Goal: Navigation & Orientation: Find specific page/section

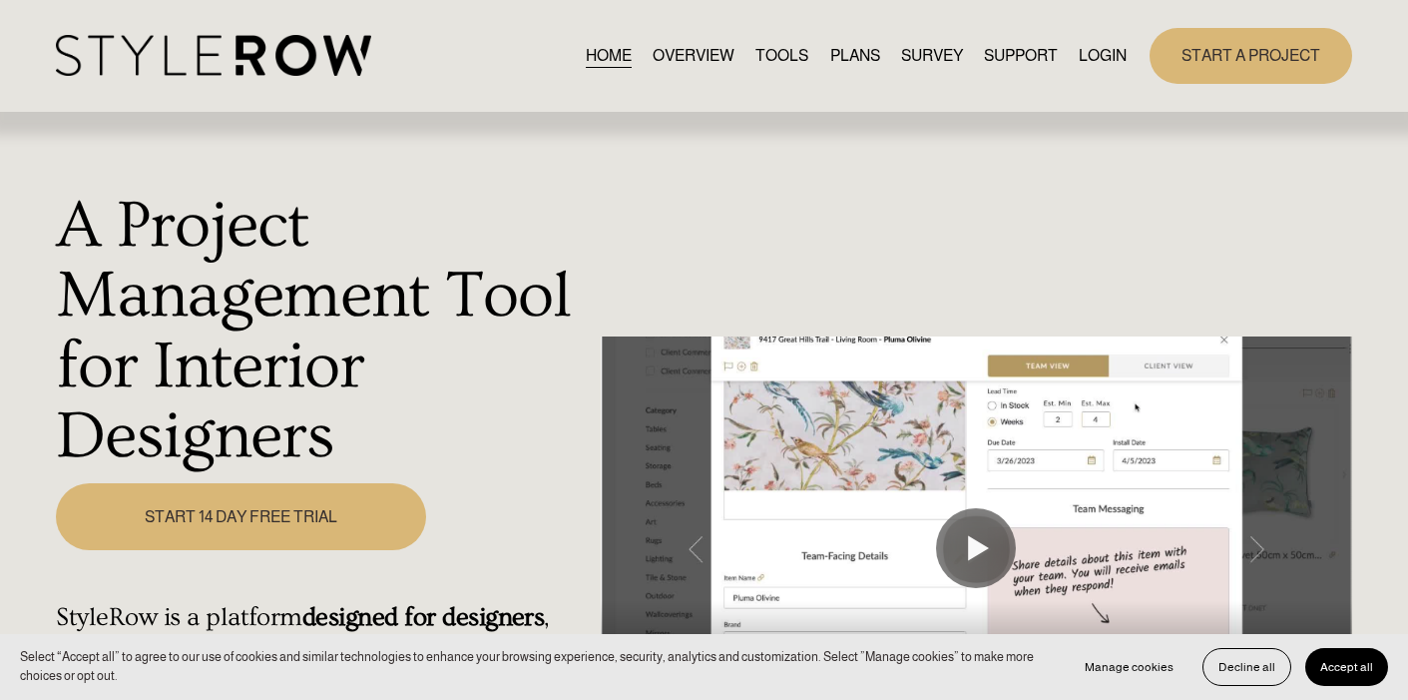
click at [1110, 63] on link "LOGIN" at bounding box center [1103, 55] width 48 height 27
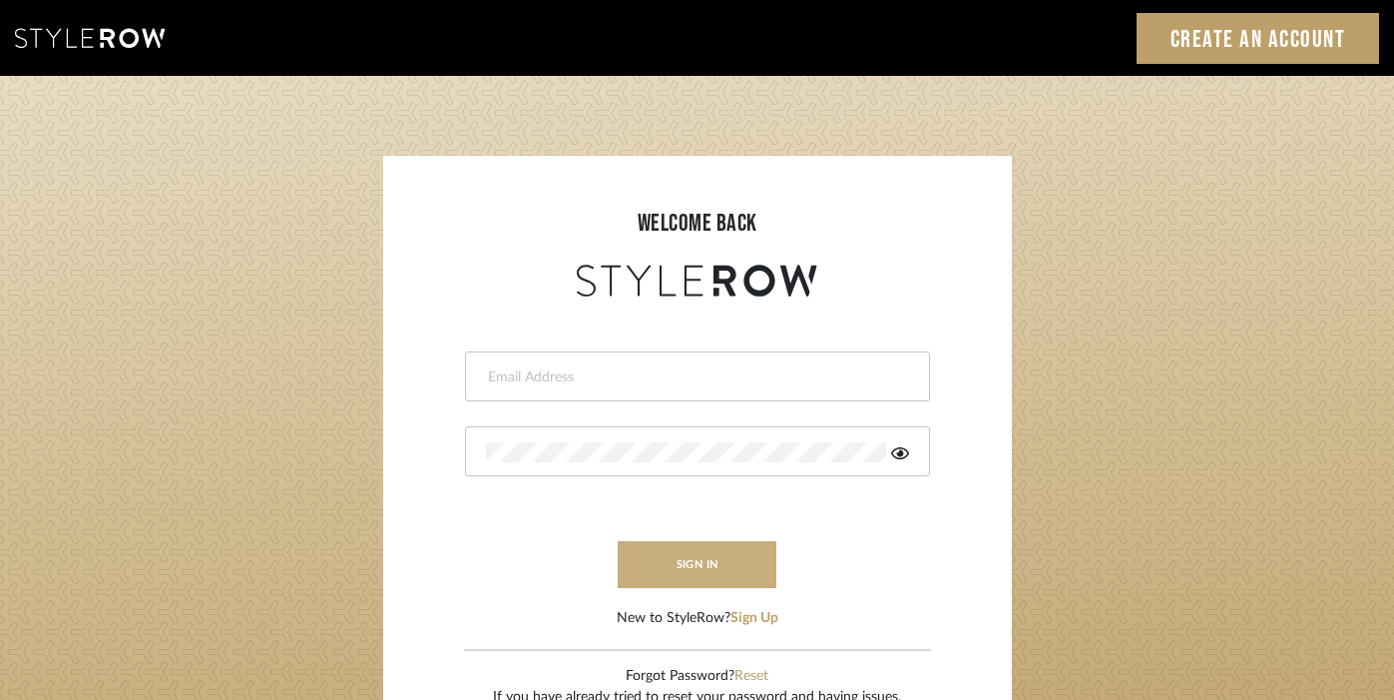
type input "[PERSON_NAME][EMAIL_ADDRESS][DOMAIN_NAME]"
click at [705, 564] on button "sign in" at bounding box center [698, 564] width 160 height 47
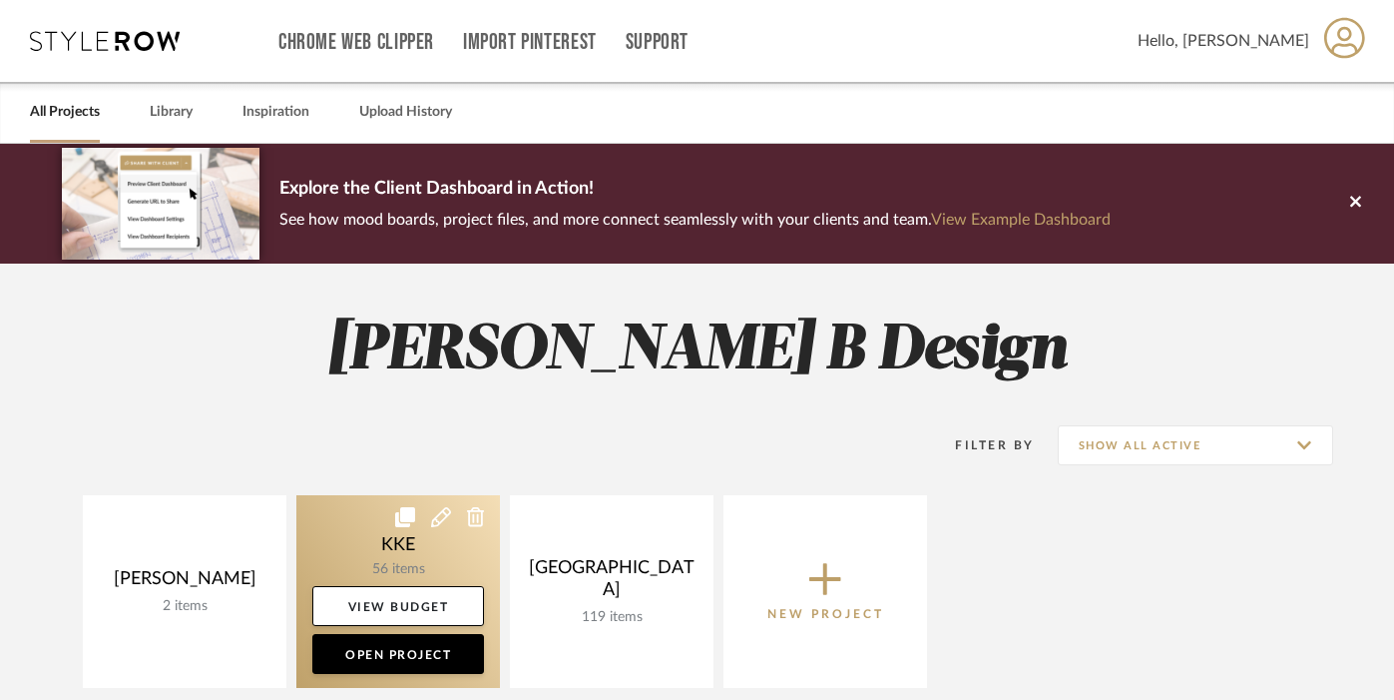
click at [395, 553] on link at bounding box center [398, 591] width 204 height 193
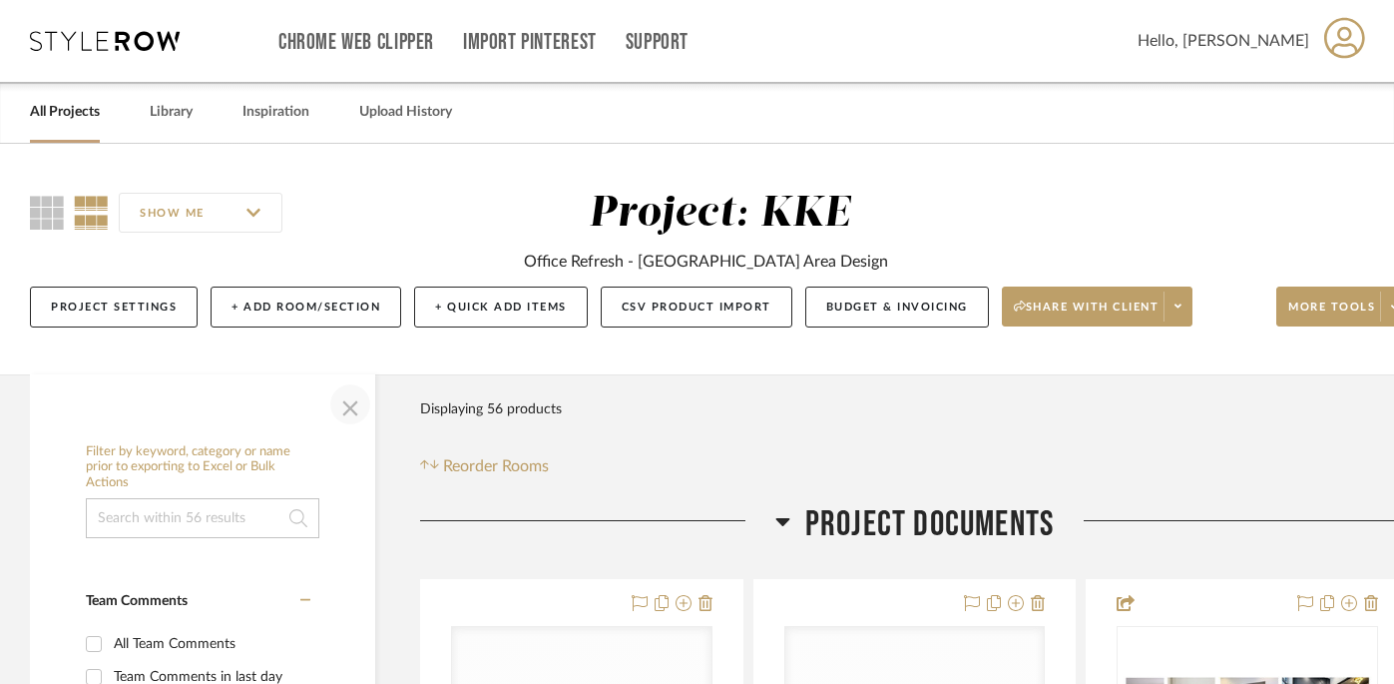
click at [349, 407] on span "button" at bounding box center [350, 404] width 48 height 48
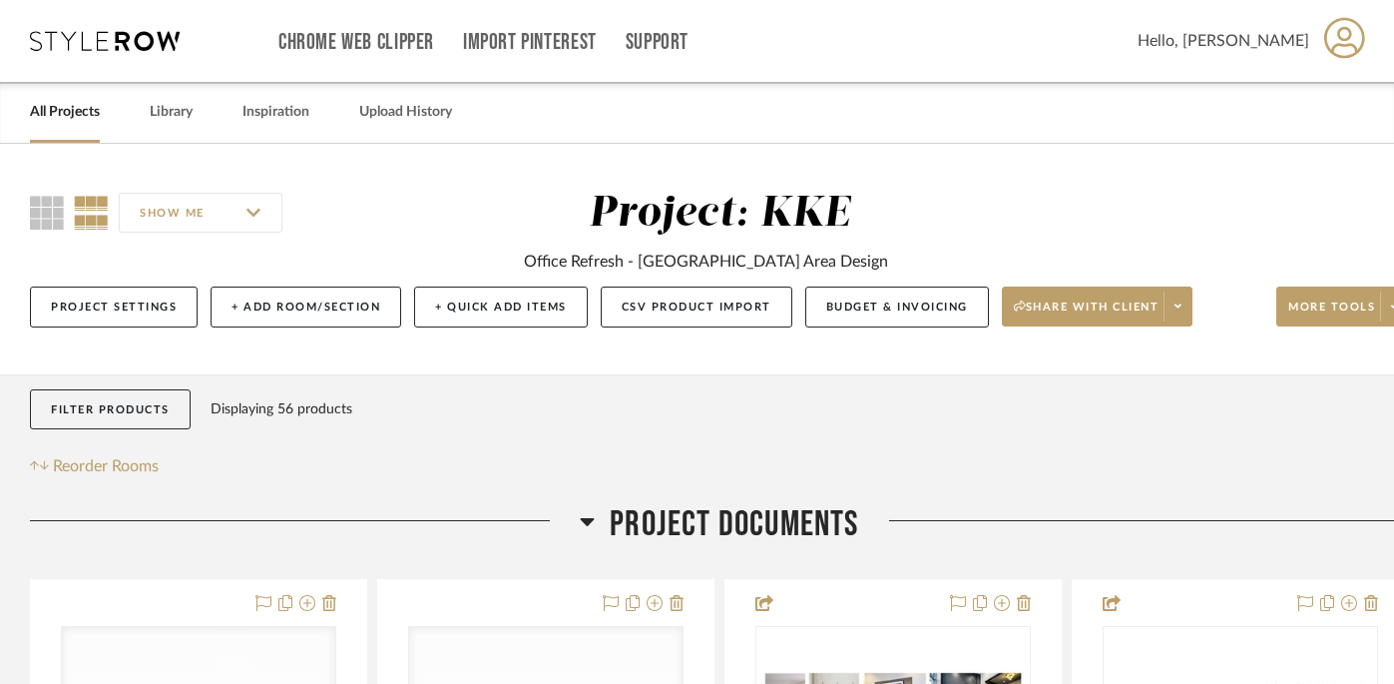
click at [582, 523] on icon at bounding box center [587, 521] width 15 height 24
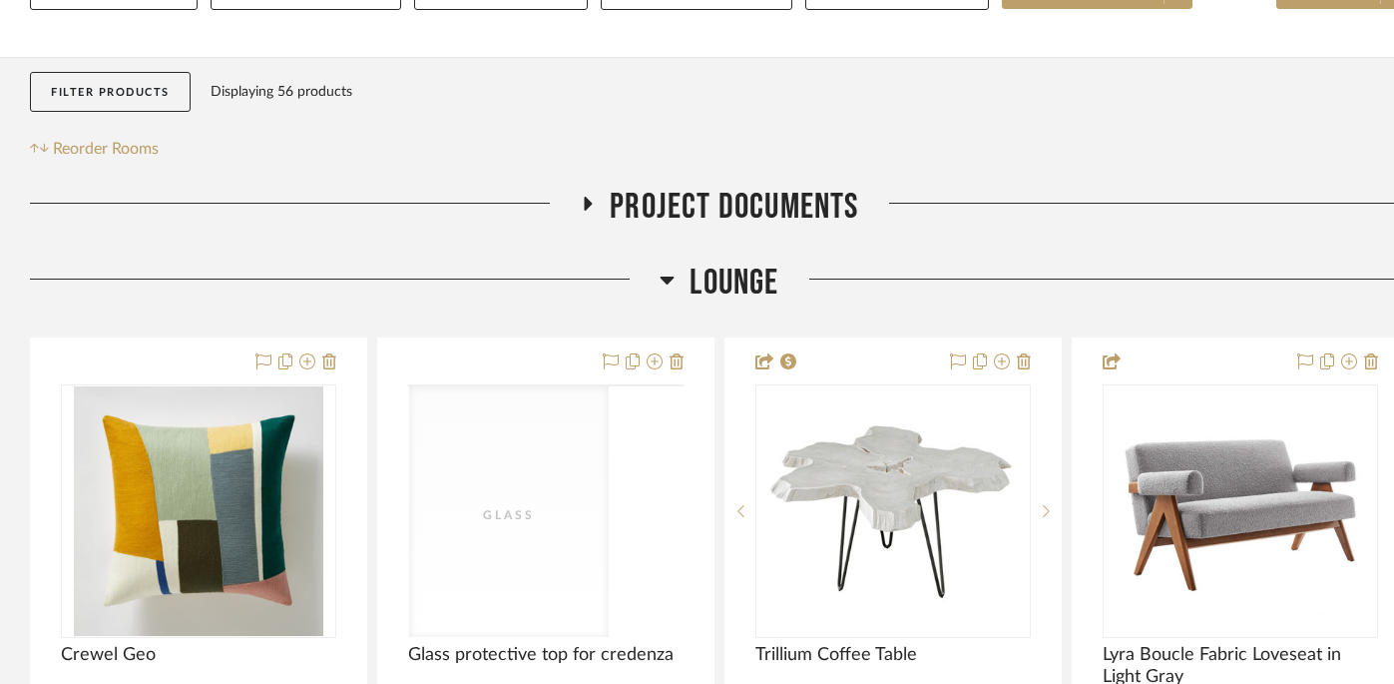
scroll to position [347, 0]
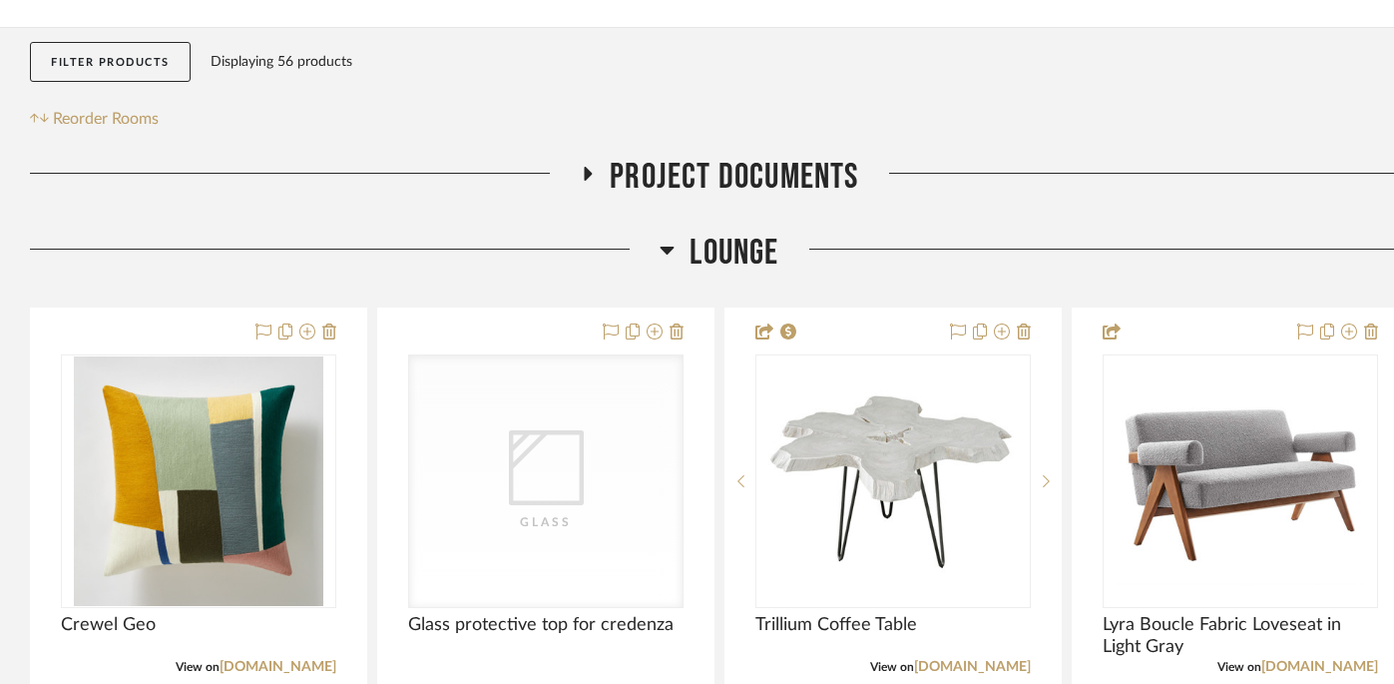
click at [668, 252] on icon at bounding box center [668, 250] width 14 height 8
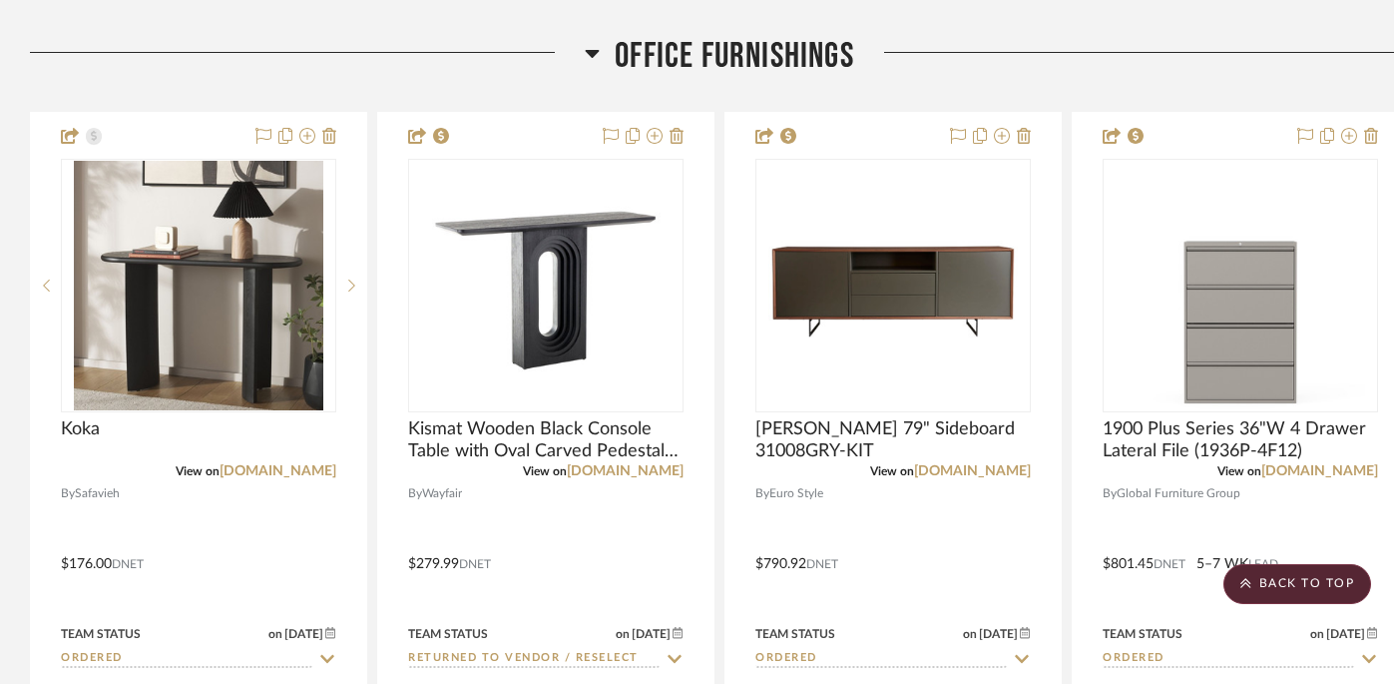
scroll to position [631, 0]
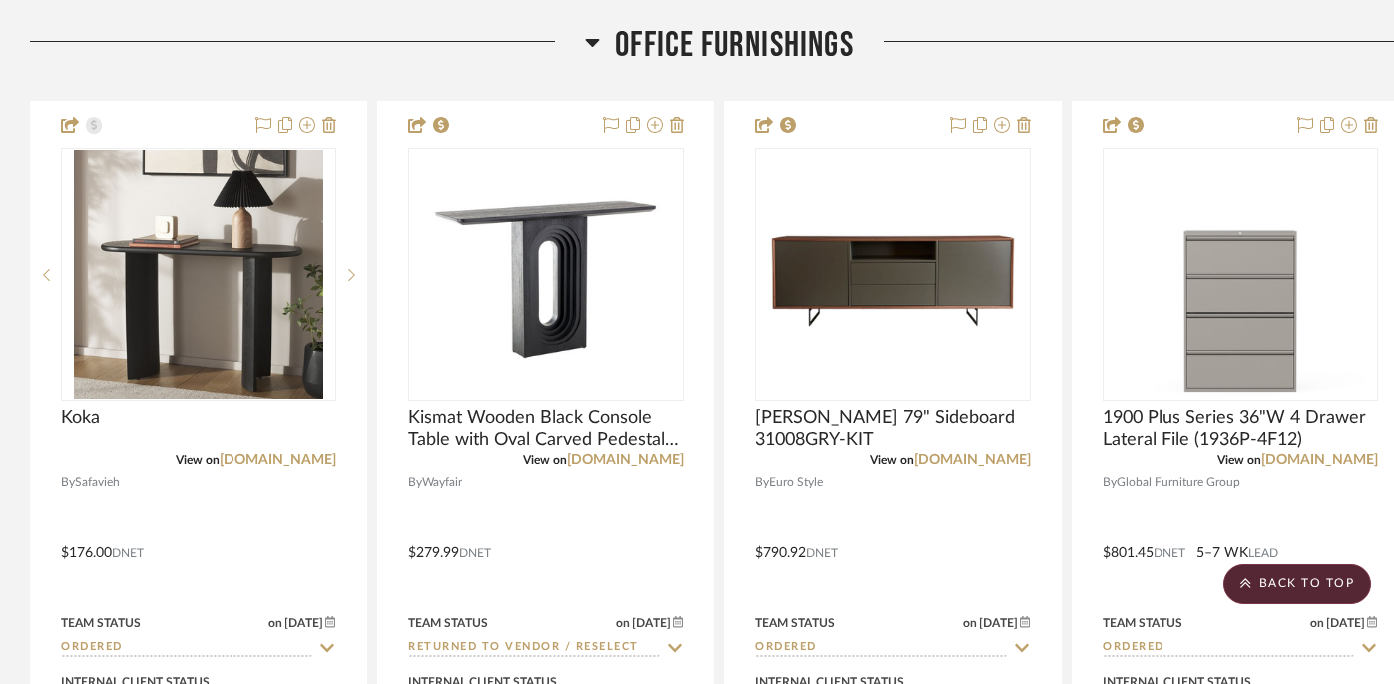
click at [593, 48] on icon at bounding box center [592, 42] width 15 height 24
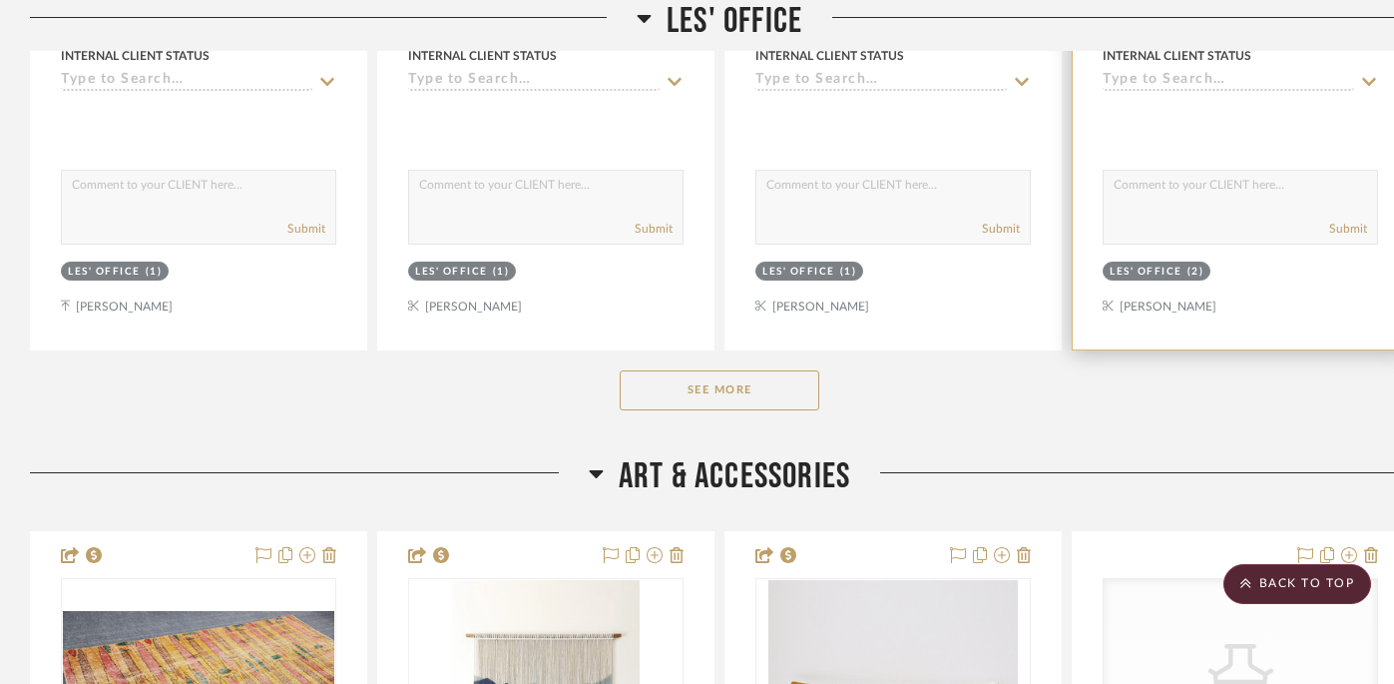
scroll to position [1335, 0]
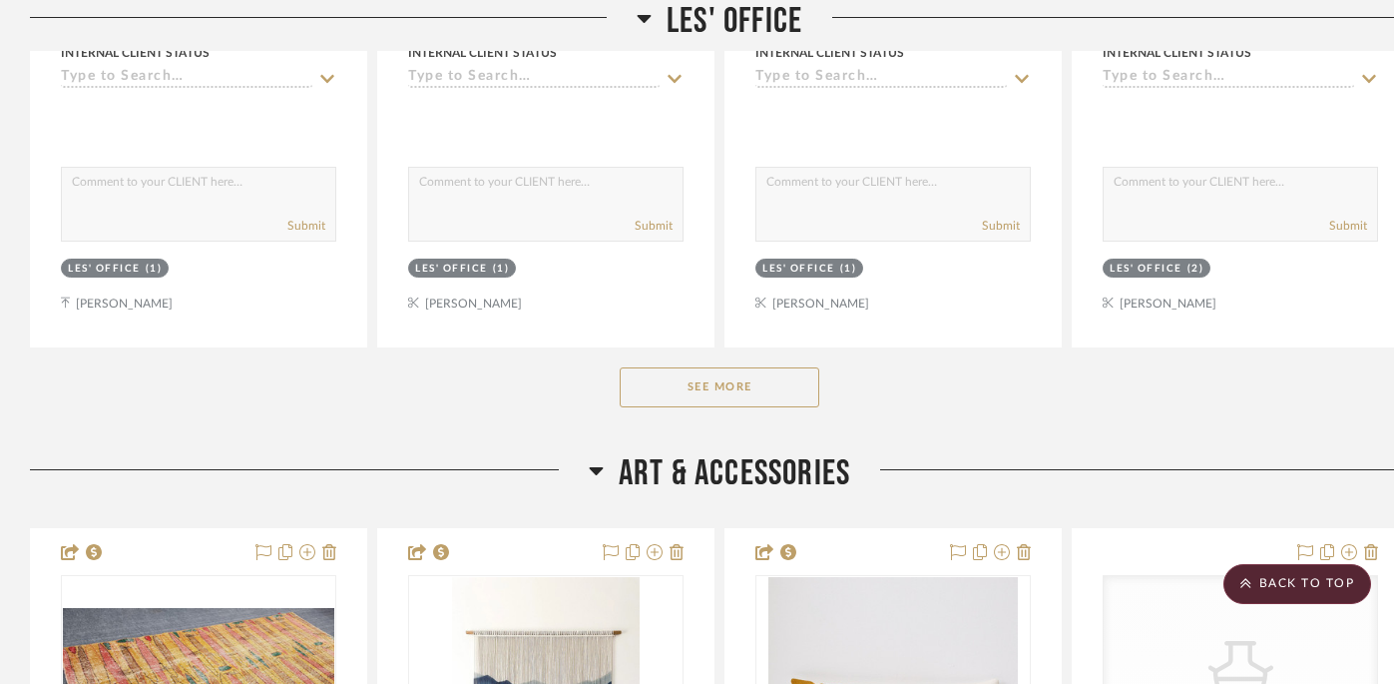
click at [742, 383] on button "See More" at bounding box center [720, 387] width 200 height 40
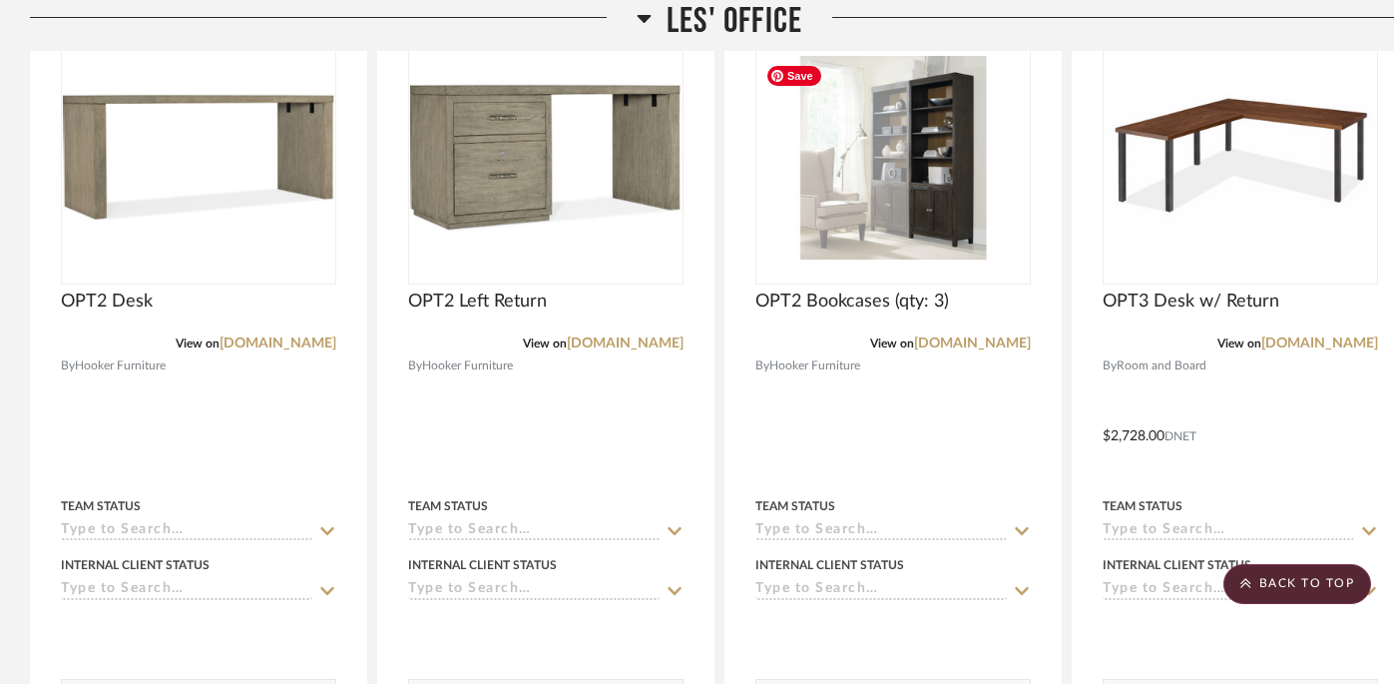
scroll to position [1774, 0]
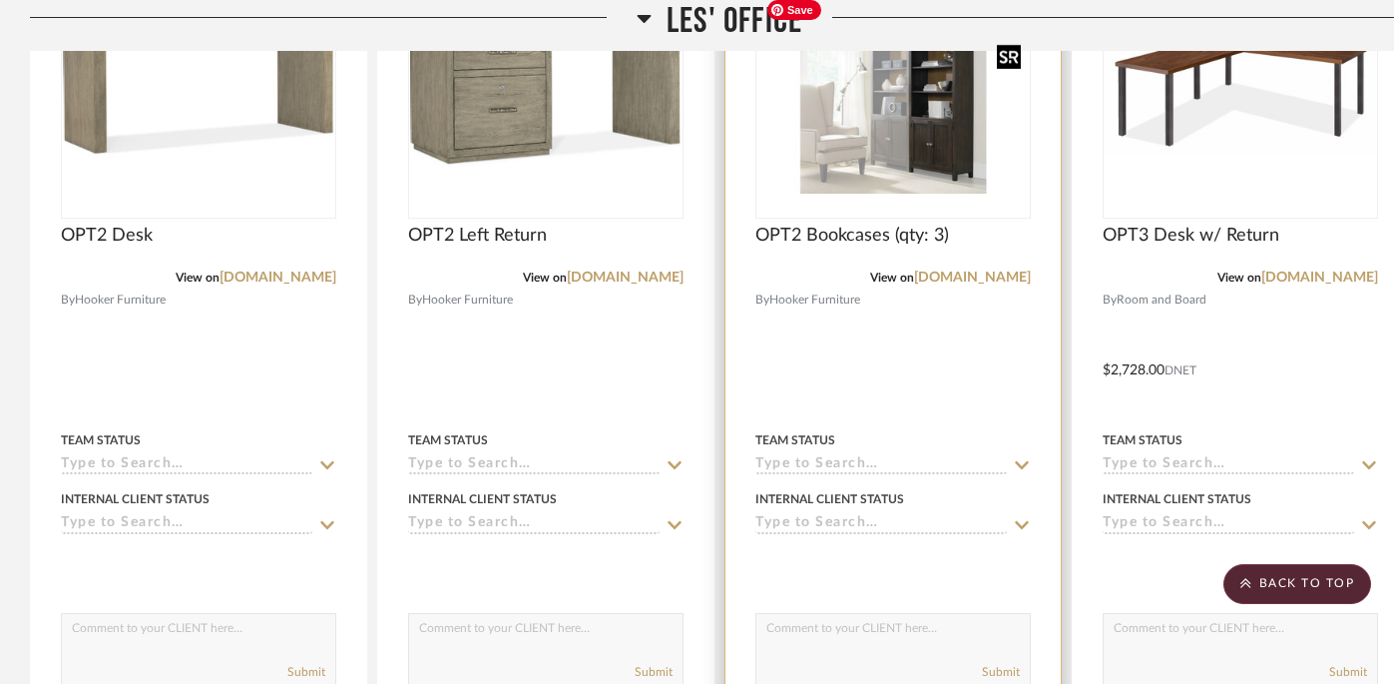
click at [964, 147] on img "0" at bounding box center [892, 92] width 271 height 204
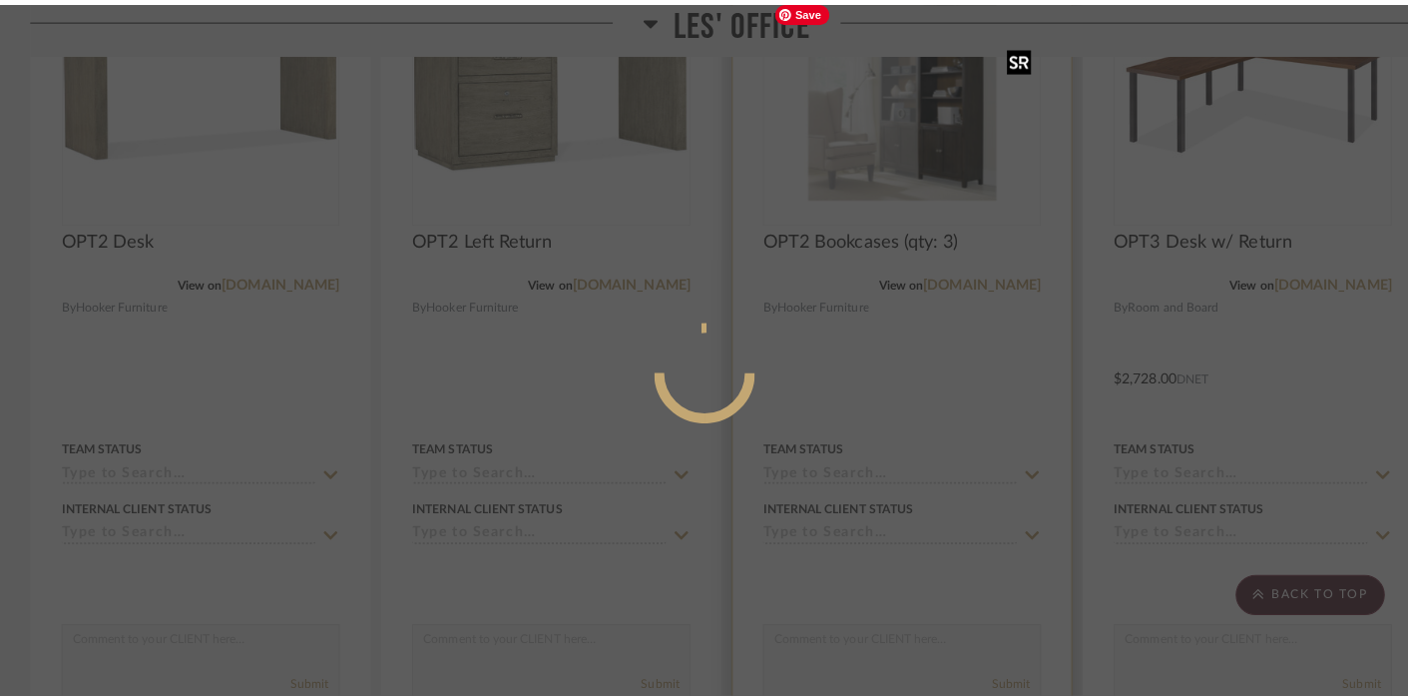
scroll to position [0, 0]
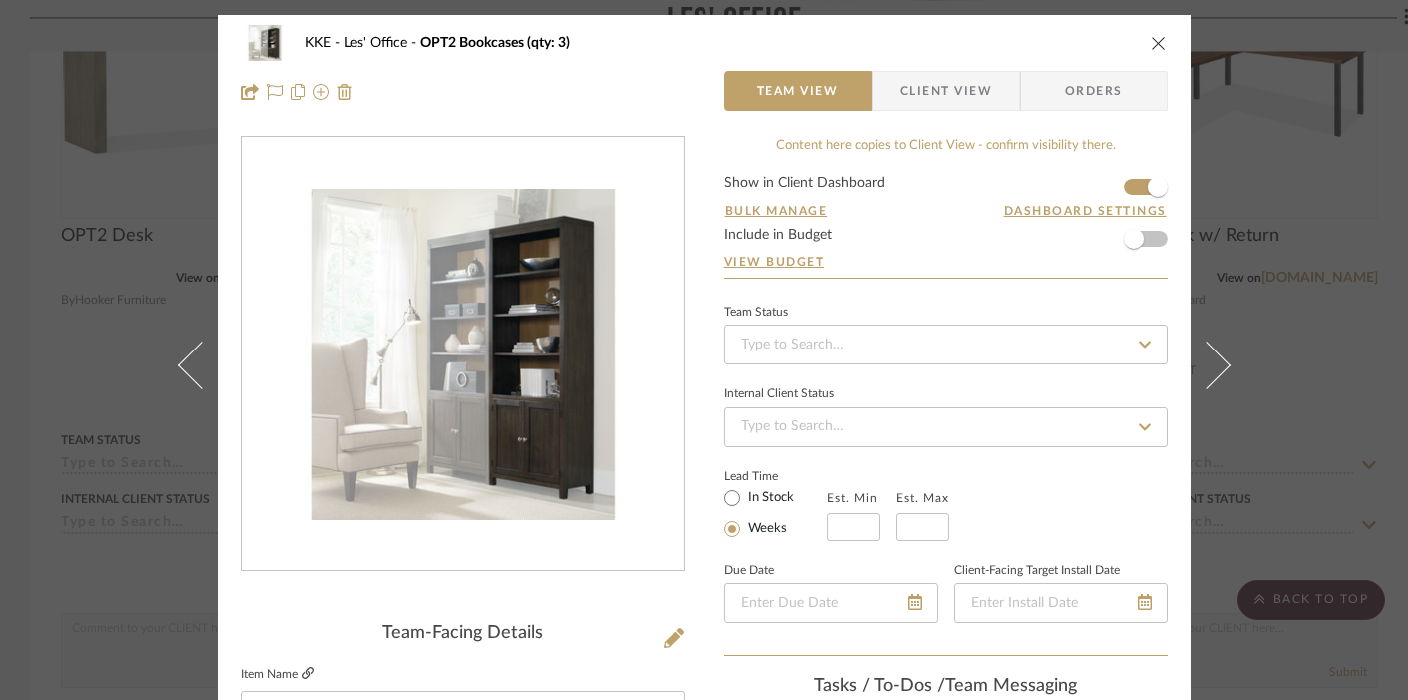
click at [302, 673] on icon at bounding box center [308, 673] width 12 height 12
click at [1151, 43] on icon "close" at bounding box center [1159, 43] width 16 height 16
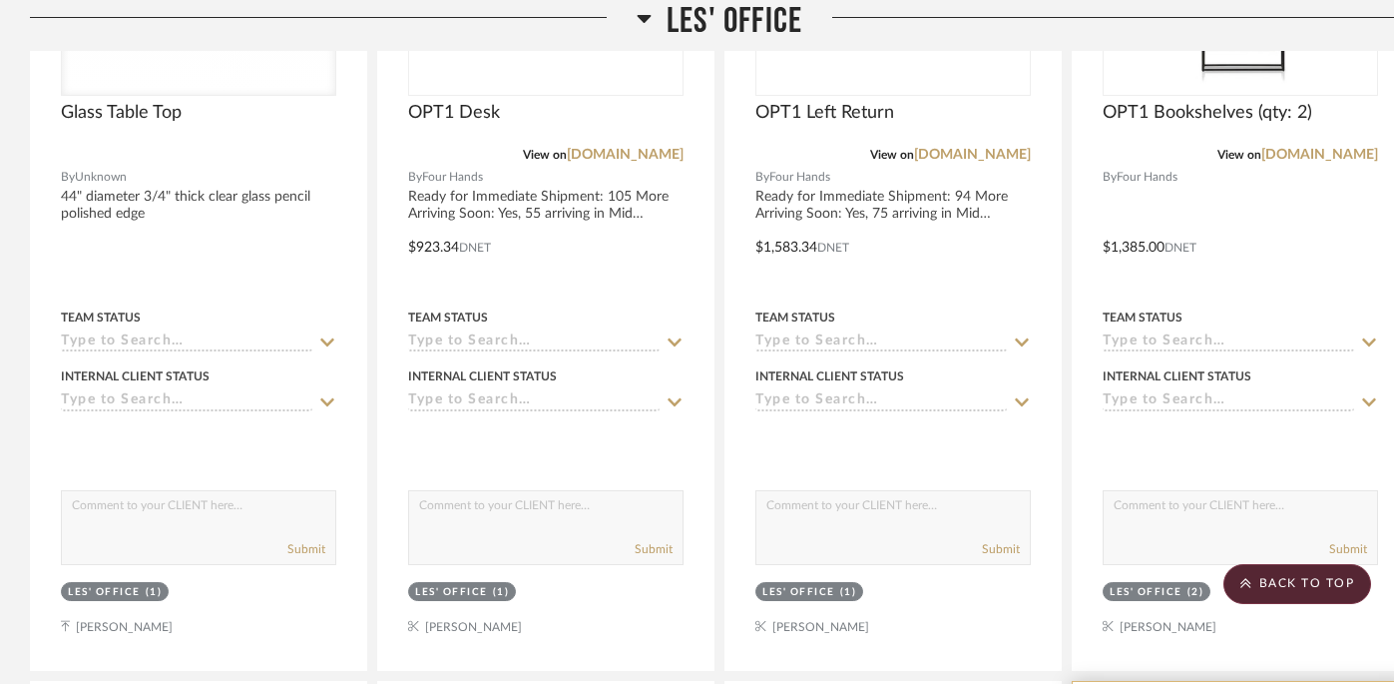
scroll to position [901, 0]
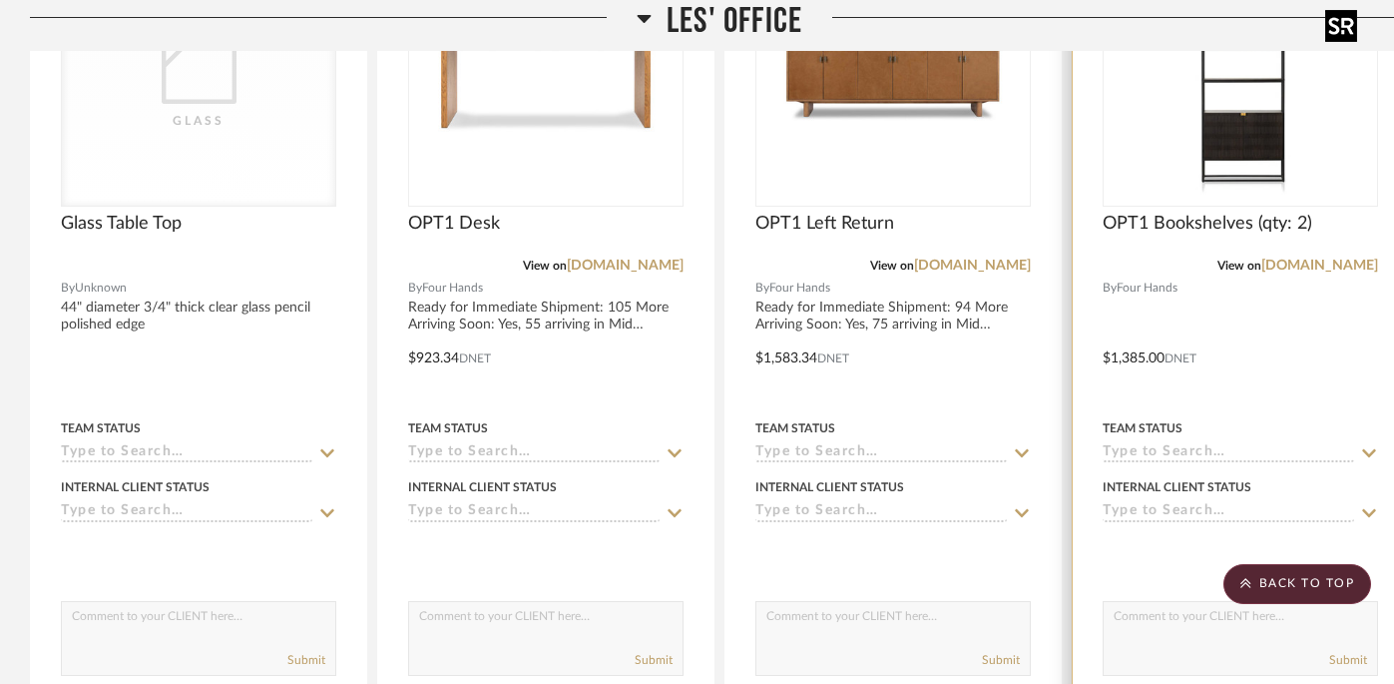
click at [1275, 155] on img "0" at bounding box center [1240, 79] width 249 height 249
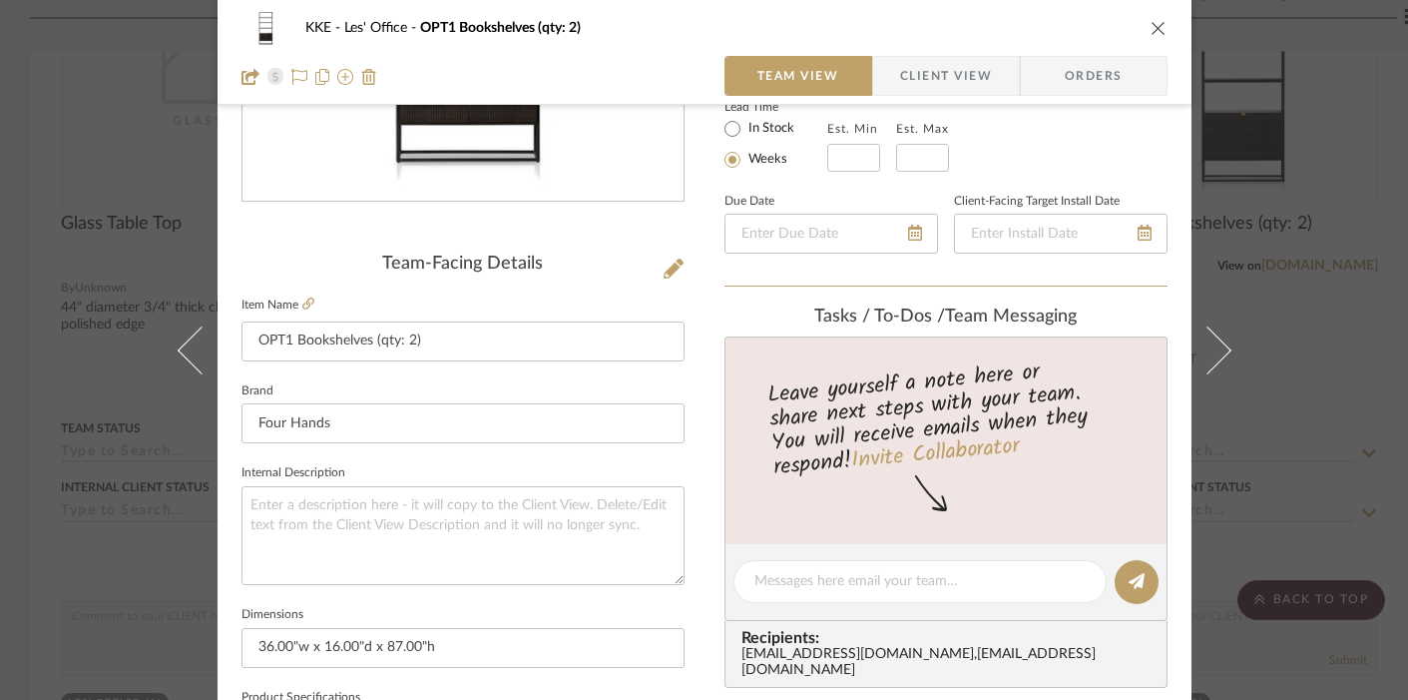
scroll to position [809, 0]
